Goal: Task Accomplishment & Management: Manage account settings

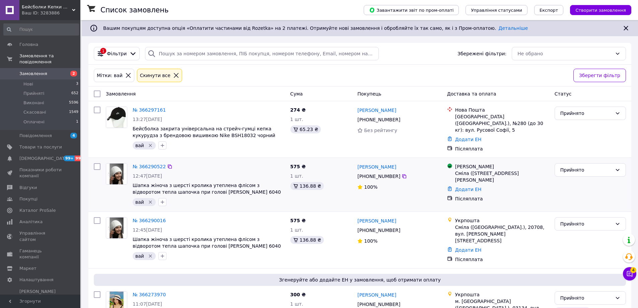
scroll to position [167, 0]
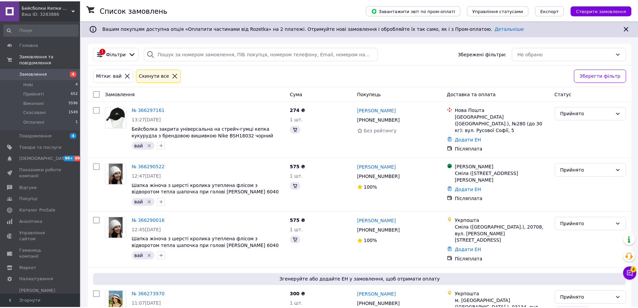
scroll to position [167, 0]
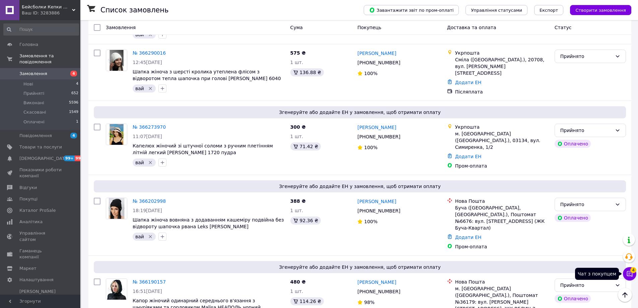
click at [632, 275] on icon at bounding box center [630, 274] width 6 height 6
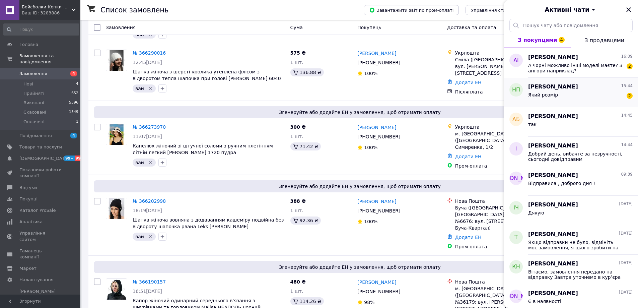
click at [585, 91] on div "Який розмір 2" at bounding box center [580, 96] width 104 height 11
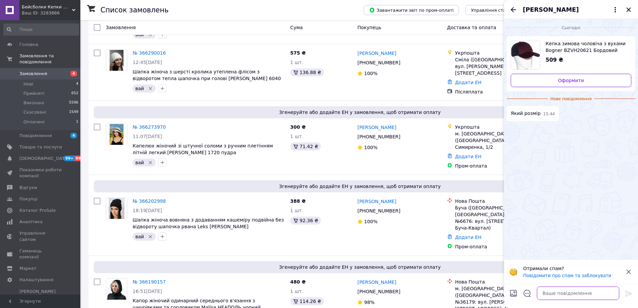
click at [558, 294] on textarea at bounding box center [578, 292] width 82 height 13
type textarea "5"
type textarea "Добрий день, 56-59"
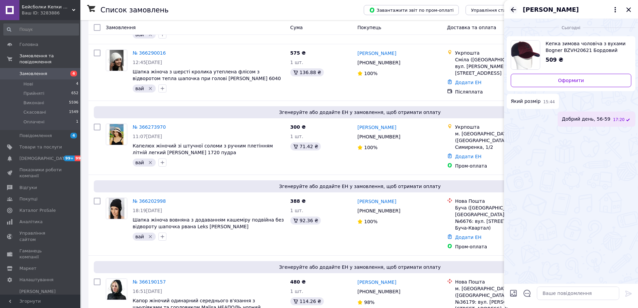
click at [511, 11] on icon "Назад" at bounding box center [513, 10] width 8 height 8
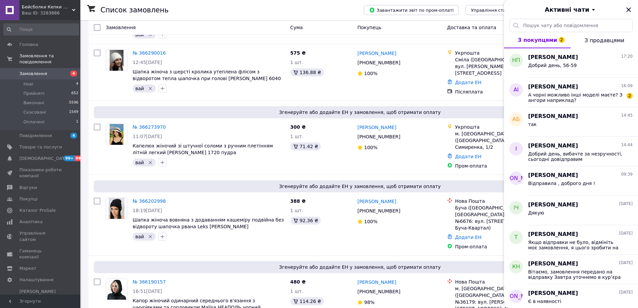
click at [627, 6] on icon "Закрити" at bounding box center [628, 10] width 8 height 8
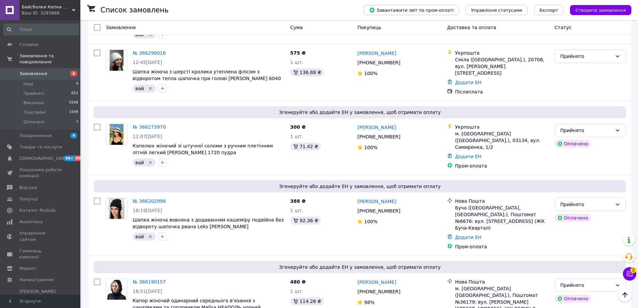
scroll to position [0, 0]
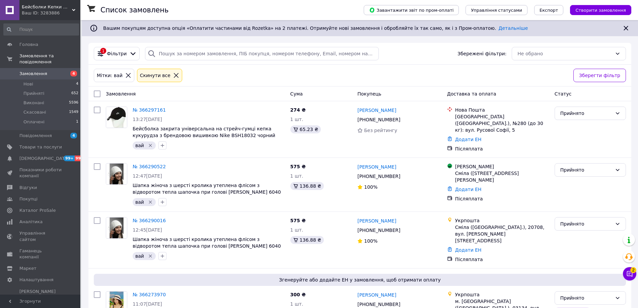
click at [173, 75] on icon at bounding box center [176, 75] width 6 height 6
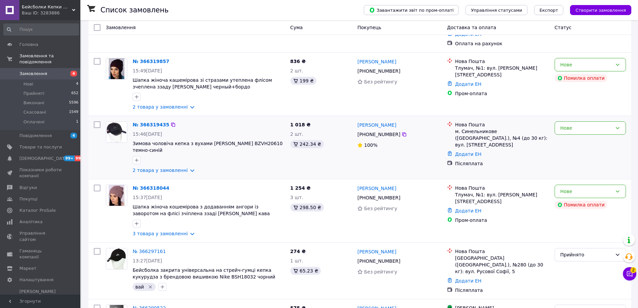
scroll to position [100, 0]
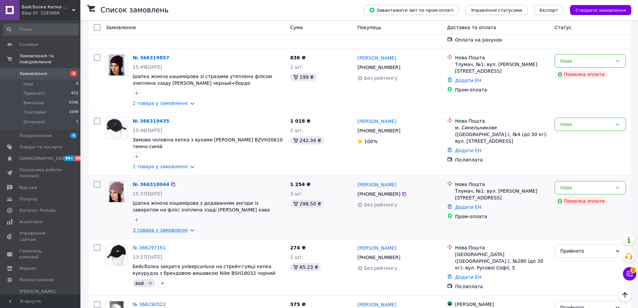
click at [174, 227] on link "3 товара у замовленні" at bounding box center [160, 229] width 55 height 5
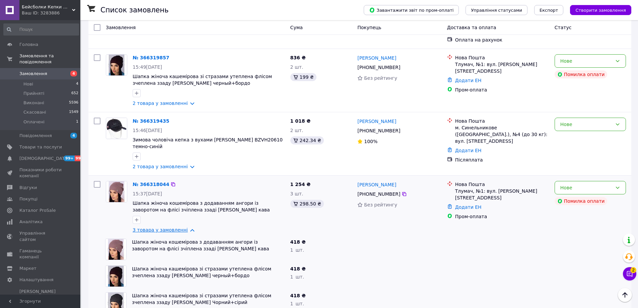
click at [174, 227] on link "3 товара у замовленні" at bounding box center [160, 229] width 55 height 5
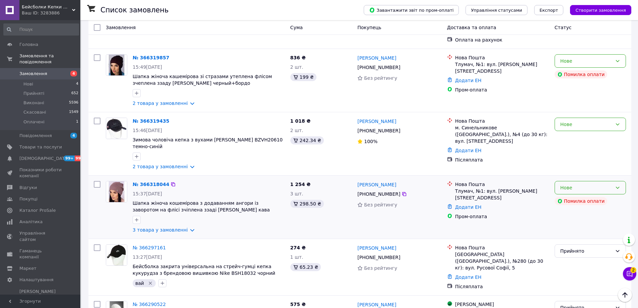
click at [620, 181] on div "Нове" at bounding box center [590, 187] width 71 height 13
click at [614, 176] on li "Прийнято" at bounding box center [590, 180] width 71 height 12
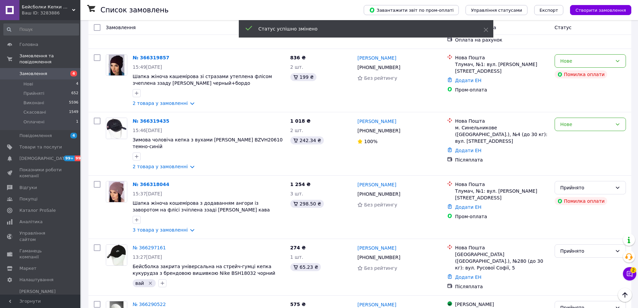
click at [579, 118] on div "Нове" at bounding box center [590, 124] width 71 height 13
click at [578, 118] on li "Прийнято" at bounding box center [590, 123] width 71 height 12
click at [137, 155] on icon "button" at bounding box center [137, 157] width 4 height 4
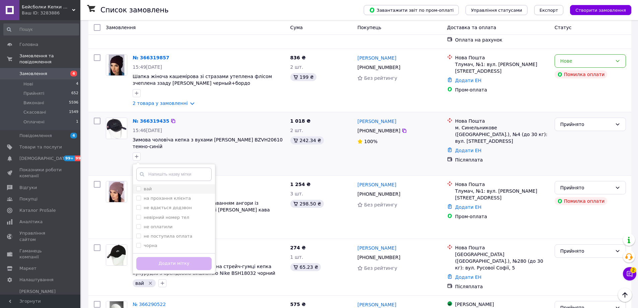
click at [148, 186] on label "вай" at bounding box center [148, 188] width 8 height 5
checkbox input "true"
click at [186, 257] on button "Додати мітку" at bounding box center [173, 263] width 75 height 13
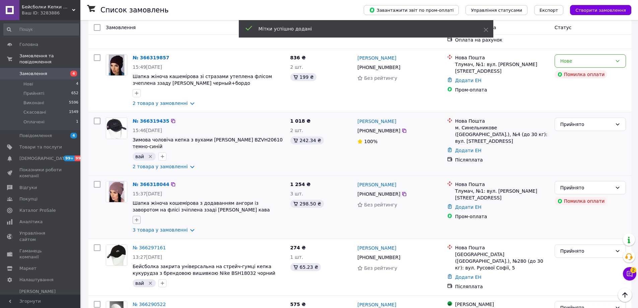
click at [138, 217] on icon "button" at bounding box center [136, 219] width 5 height 5
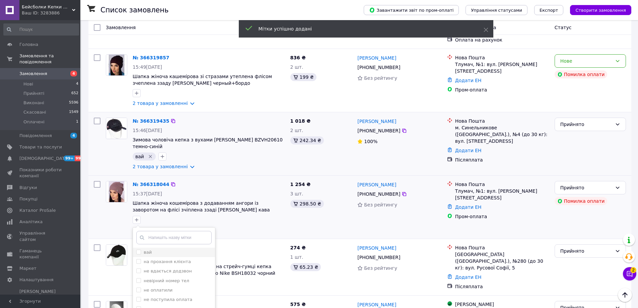
click at [158, 249] on div "вай" at bounding box center [173, 252] width 75 height 6
checkbox input "true"
drag, startPoint x: 197, startPoint y: 303, endPoint x: 184, endPoint y: 281, distance: 25.5
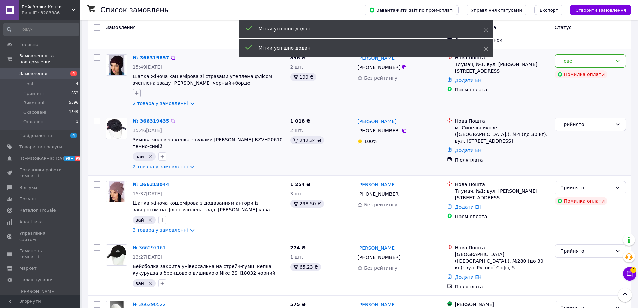
click at [137, 90] on icon "button" at bounding box center [136, 92] width 5 height 5
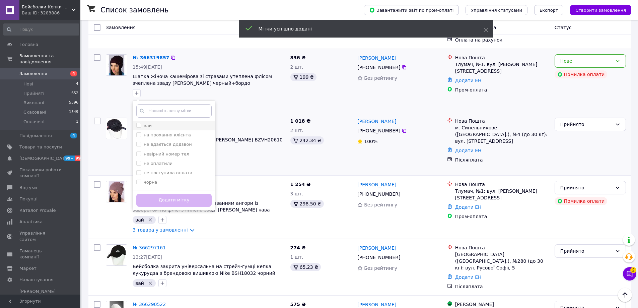
drag, startPoint x: 148, startPoint y: 106, endPoint x: 150, endPoint y: 109, distance: 3.6
click at [148, 121] on li "вай" at bounding box center [174, 125] width 82 height 9
checkbox input "true"
click at [197, 194] on button "Додати мітку" at bounding box center [173, 200] width 75 height 13
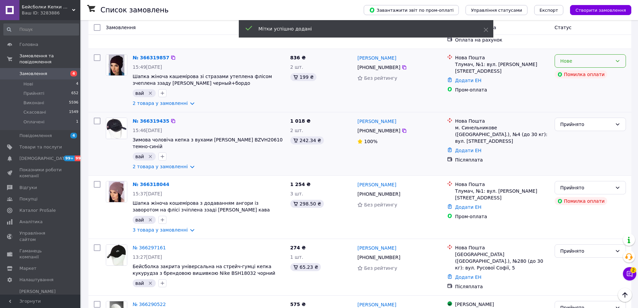
click at [603, 57] on div "Нове" at bounding box center [586, 60] width 52 height 7
click at [599, 57] on li "Прийнято" at bounding box center [590, 60] width 71 height 12
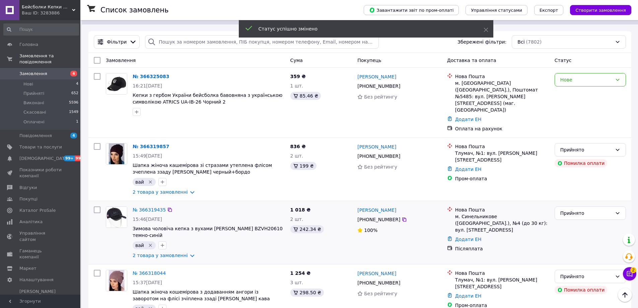
scroll to position [0, 0]
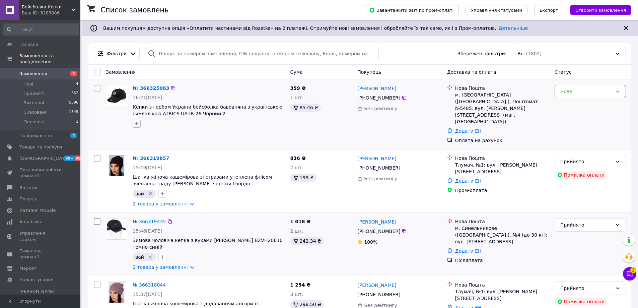
click at [137, 127] on button "button" at bounding box center [137, 124] width 8 height 8
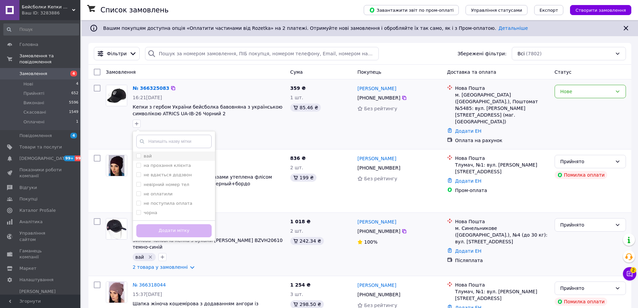
click at [148, 151] on div "вай на прохання клієнта не вдається додзвон невірний номер тел не оплатили не п…" at bounding box center [174, 186] width 83 height 110
click at [149, 154] on label "вай" at bounding box center [148, 155] width 8 height 5
checkbox input "true"
drag, startPoint x: 203, startPoint y: 228, endPoint x: 295, endPoint y: 203, distance: 95.4
click at [203, 227] on button "Додати мітку" at bounding box center [173, 230] width 75 height 13
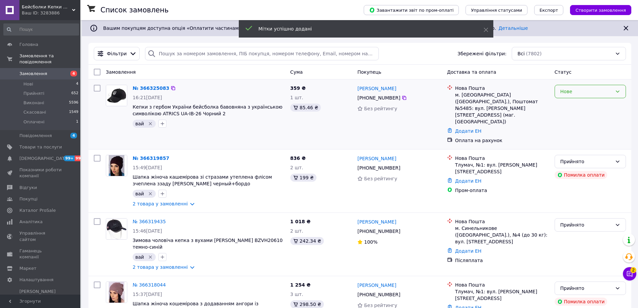
click at [598, 90] on div "Нове" at bounding box center [586, 91] width 52 height 7
click at [593, 105] on li "Прийнято" at bounding box center [590, 106] width 71 height 12
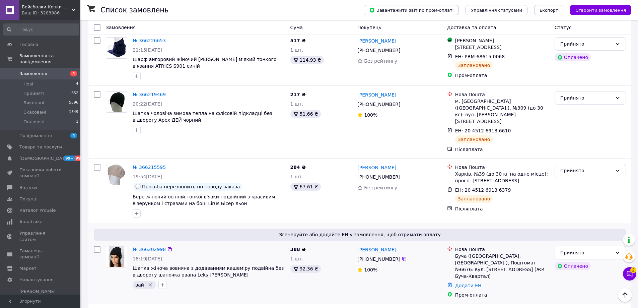
scroll to position [1061, 0]
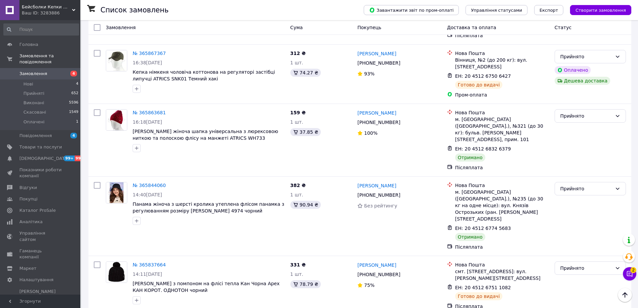
scroll to position [1017, 0]
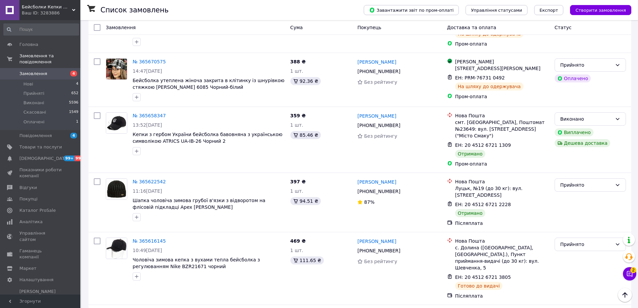
scroll to position [1005, 0]
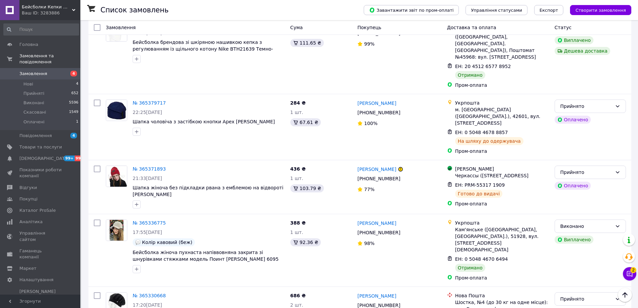
scroll to position [1072, 0]
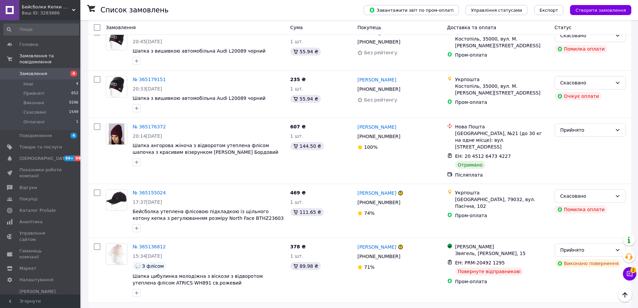
scroll to position [979, 0]
